Goal: Find specific page/section: Find specific page/section

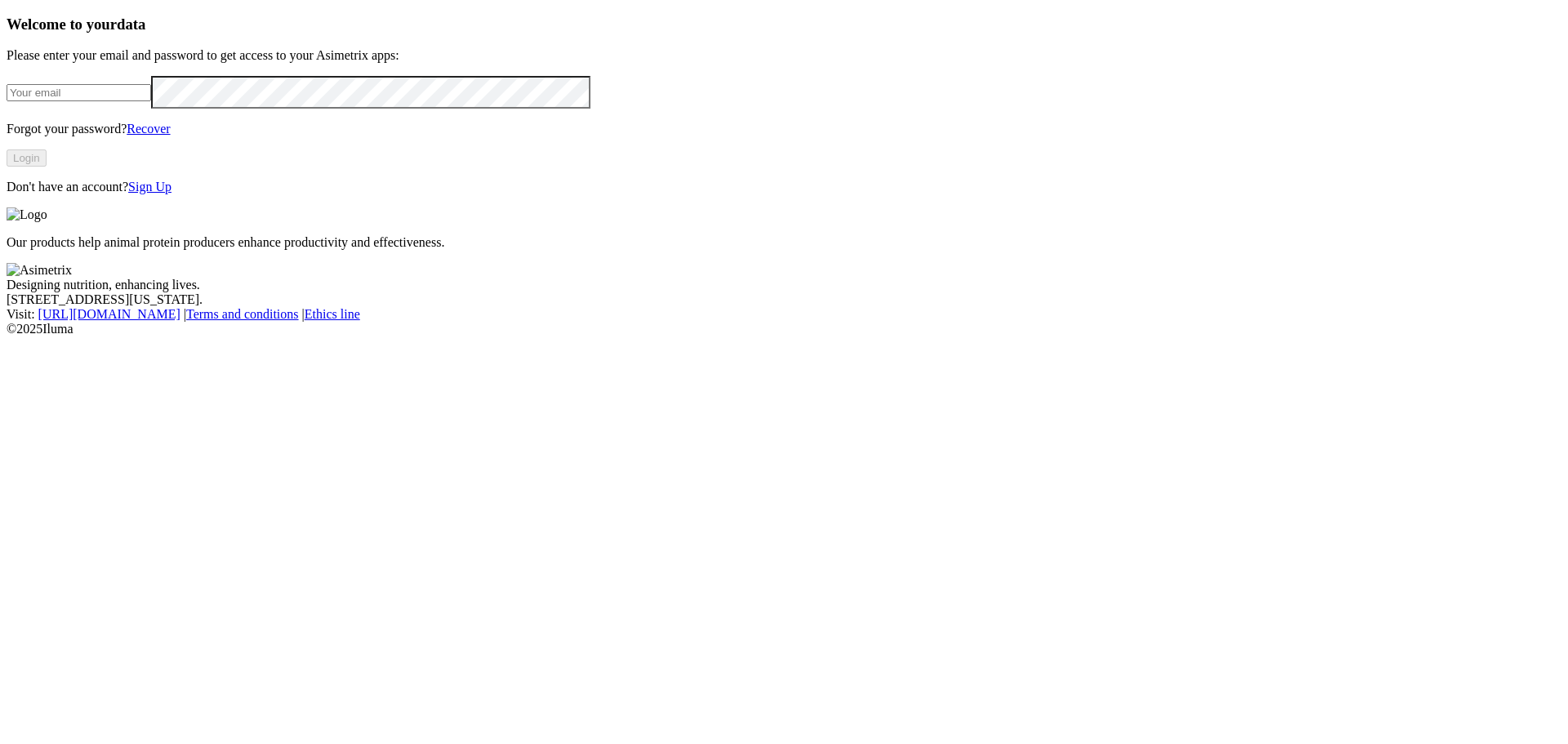
type input "[PERSON_NAME][EMAIL_ADDRESS][PERSON_NAME][DOMAIN_NAME]"
click at [47, 166] on button "Login" at bounding box center [26, 158] width 40 height 17
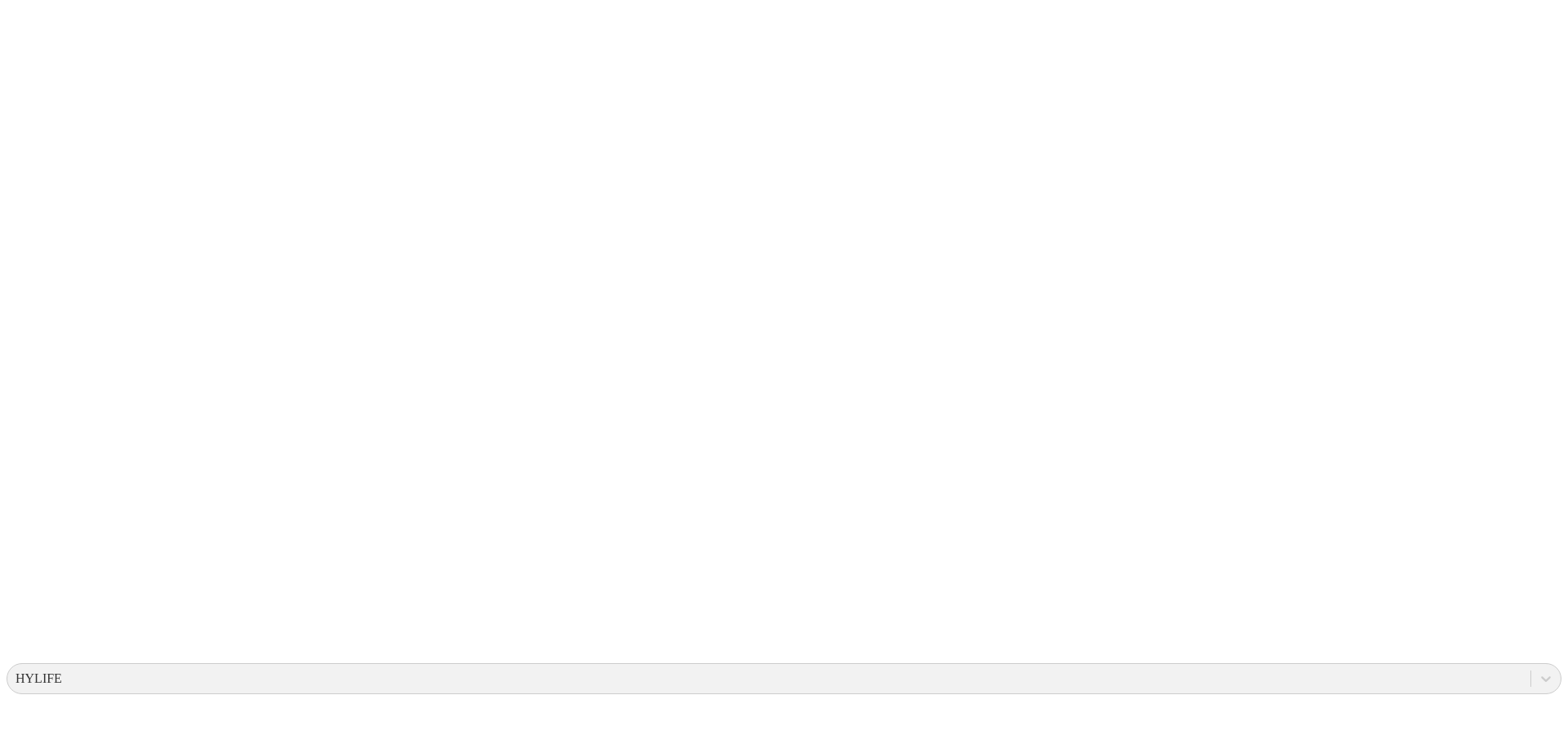
click at [26, 25] on icon at bounding box center [32, 333] width 51 height 653
